Goal: Transaction & Acquisition: Purchase product/service

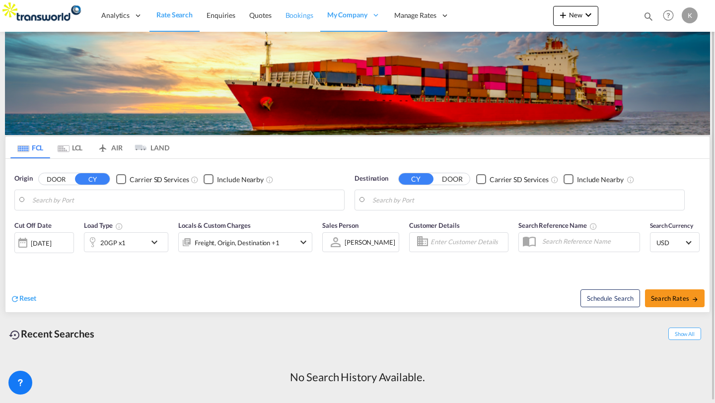
click at [296, 16] on span "Bookings" at bounding box center [299, 15] width 28 height 8
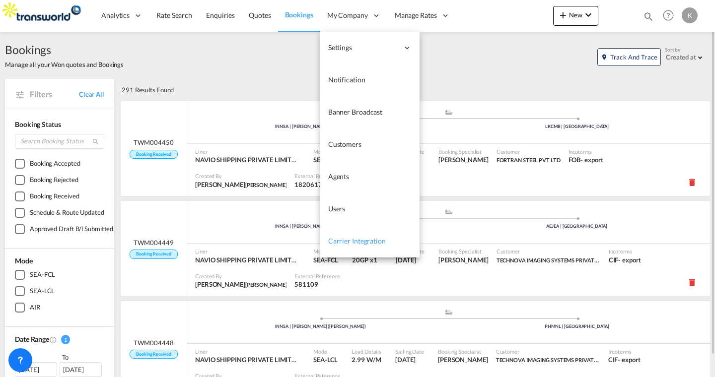
click at [348, 236] on span "Carrier Integration" at bounding box center [357, 241] width 58 height 10
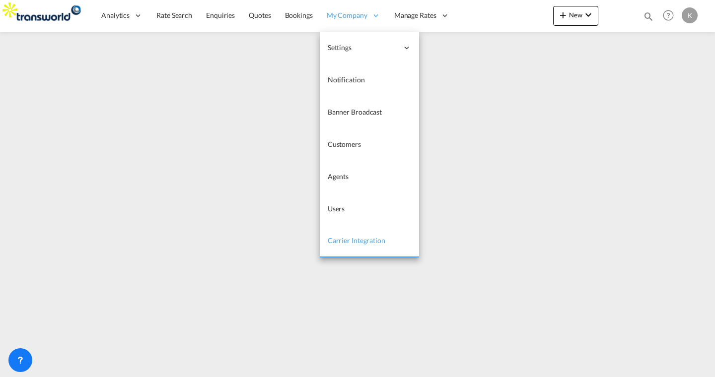
click at [355, 19] on span "My Company" at bounding box center [347, 15] width 41 height 10
click at [349, 240] on span "Carrier Integration" at bounding box center [357, 240] width 58 height 8
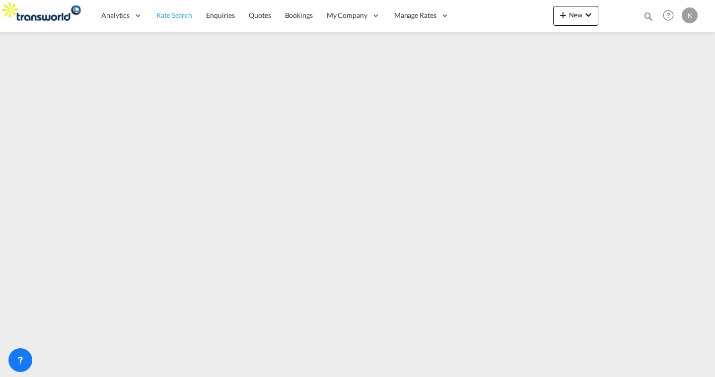
click at [168, 19] on span "Rate Search" at bounding box center [174, 15] width 36 height 8
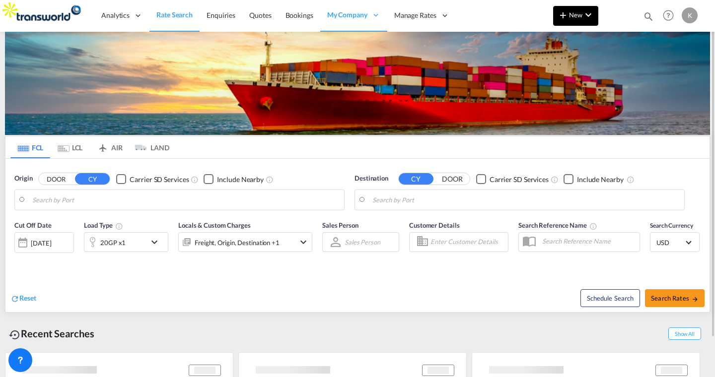
click at [586, 19] on md-icon "icon-chevron-down" at bounding box center [588, 15] width 12 height 12
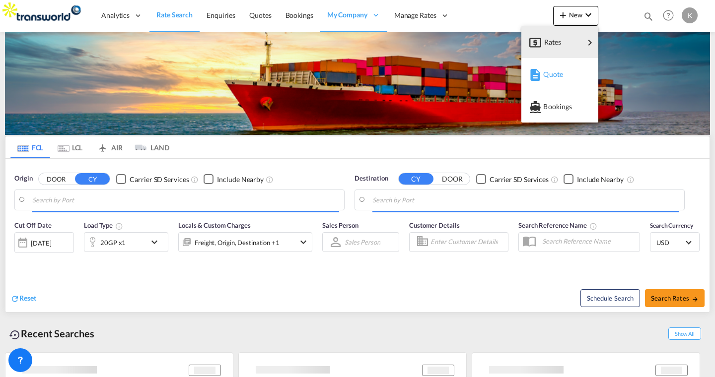
click at [557, 79] on div "Quote" at bounding box center [561, 74] width 37 height 25
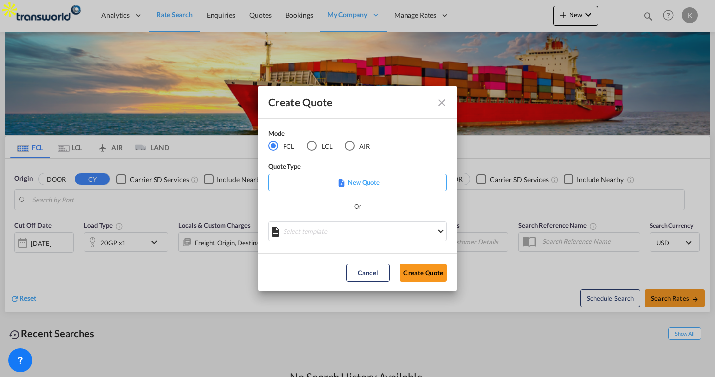
click at [440, 106] on md-icon "Close dialog" at bounding box center [442, 103] width 12 height 12
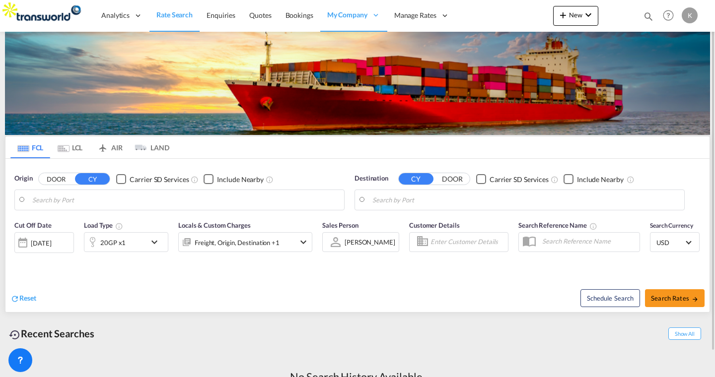
click at [120, 197] on input "Search by Port" at bounding box center [185, 200] width 307 height 15
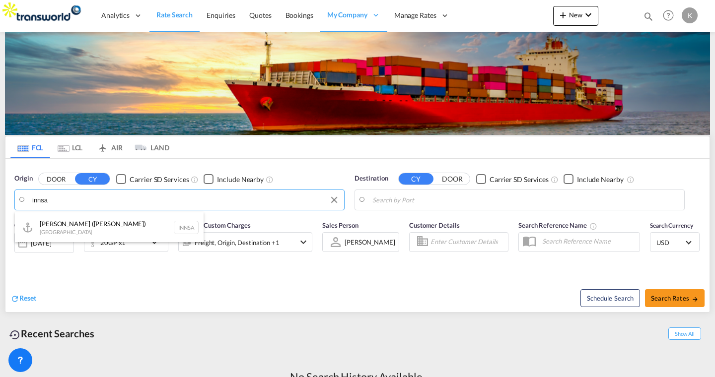
click at [104, 223] on div "[PERSON_NAME] ([PERSON_NAME]) [GEOGRAPHIC_DATA] INNSA" at bounding box center [109, 227] width 189 height 30
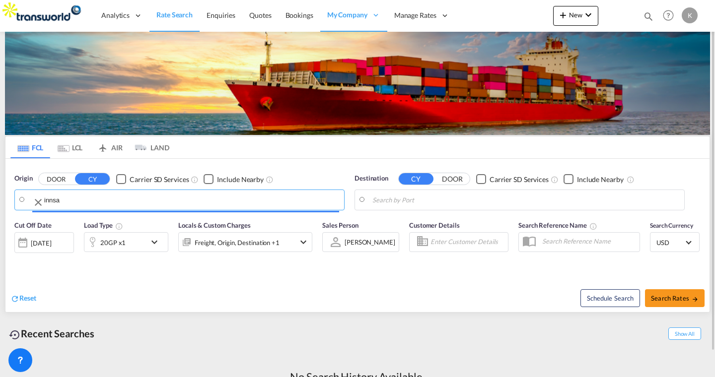
type input "[PERSON_NAME] ([PERSON_NAME]), [GEOGRAPHIC_DATA]"
click at [459, 204] on input "Search by Port" at bounding box center [525, 200] width 307 height 15
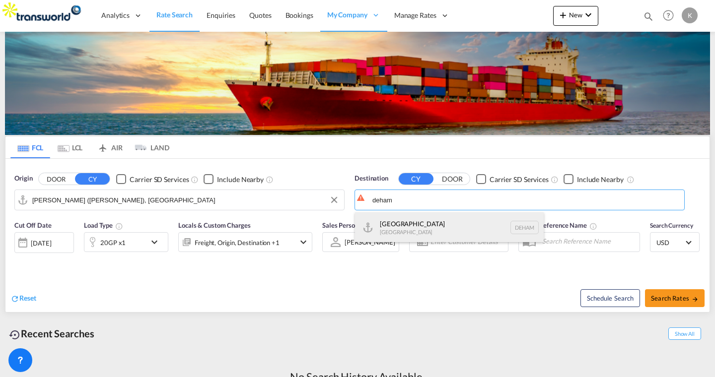
click at [421, 225] on div "Hamburg [GEOGRAPHIC_DATA] [GEOGRAPHIC_DATA]" at bounding box center [449, 227] width 189 height 30
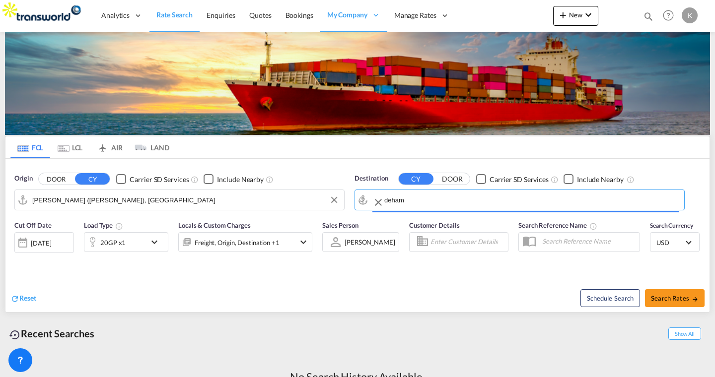
type input "[GEOGRAPHIC_DATA], [GEOGRAPHIC_DATA]"
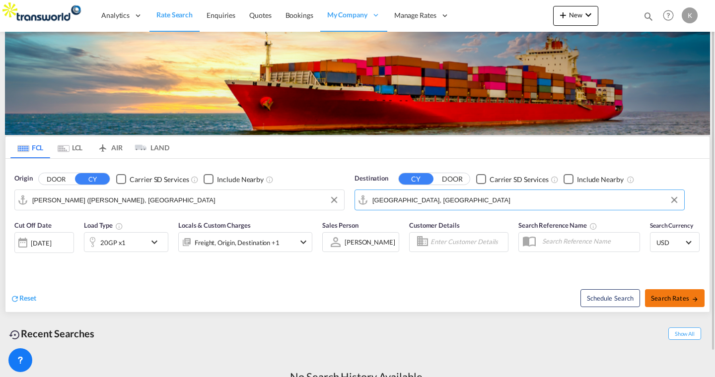
click at [683, 294] on button "Search Rates" at bounding box center [675, 298] width 60 height 18
type input "INNSA to DEHAM / [DATE]"
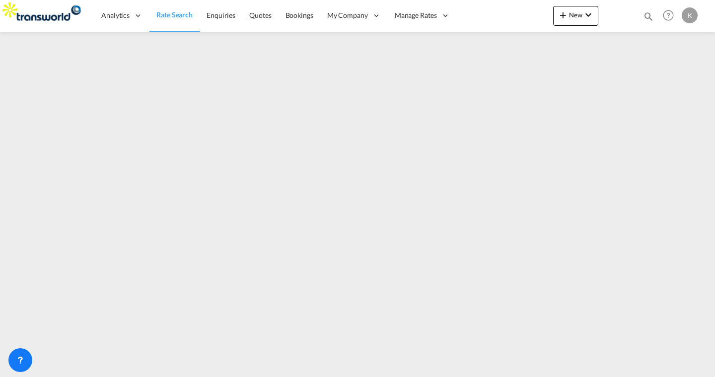
click at [177, 14] on span "Rate Search" at bounding box center [174, 14] width 36 height 8
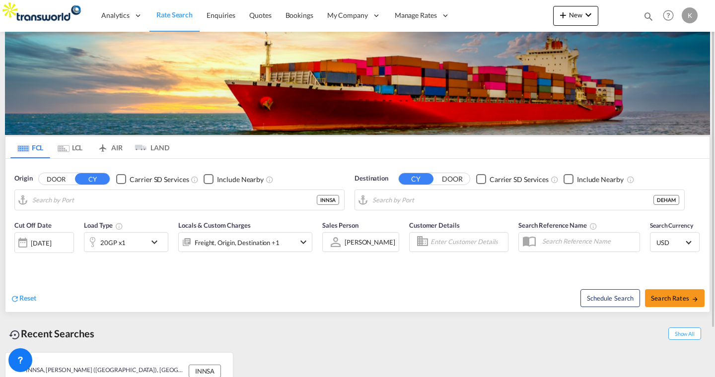
type input "[PERSON_NAME] ([PERSON_NAME]), [GEOGRAPHIC_DATA]"
type input "[GEOGRAPHIC_DATA], [GEOGRAPHIC_DATA]"
